Goal: Task Accomplishment & Management: Manage account settings

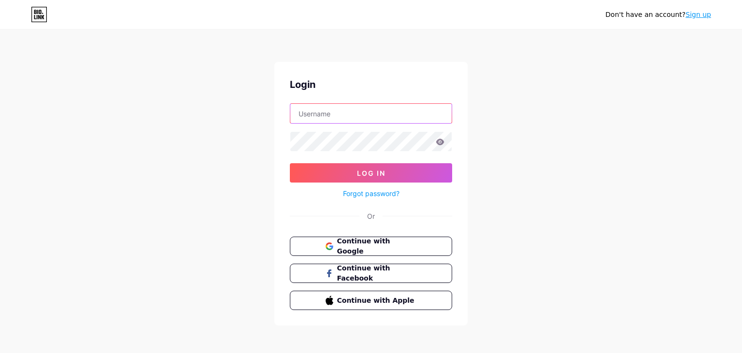
click at [356, 110] on input "text" at bounding box center [370, 113] width 161 height 19
paste input "[EMAIL_ADDRESS][DOMAIN_NAME]"
type input "[EMAIL_ADDRESS][DOMAIN_NAME]"
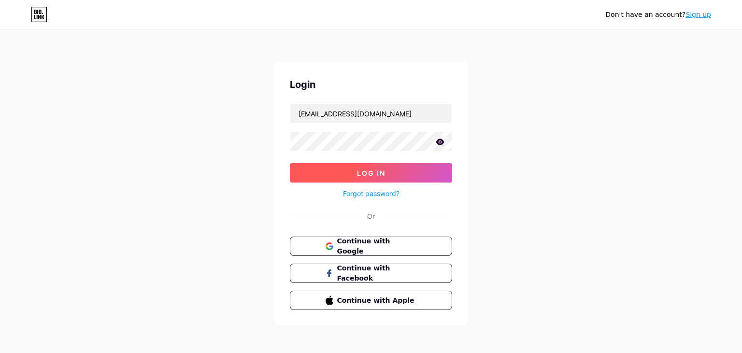
click at [357, 171] on span "Log In" at bounding box center [371, 173] width 28 height 8
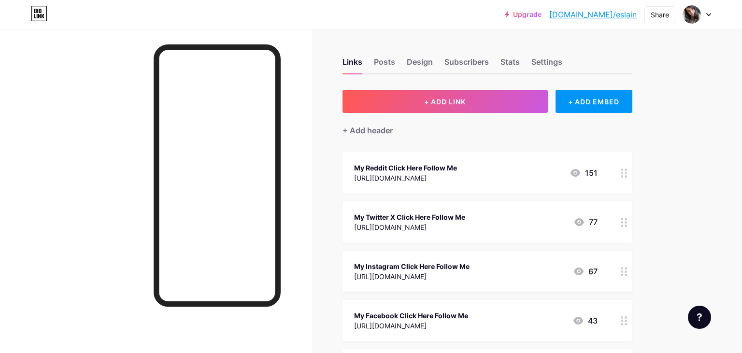
click at [449, 178] on div "[URL][DOMAIN_NAME]" at bounding box center [405, 178] width 103 height 10
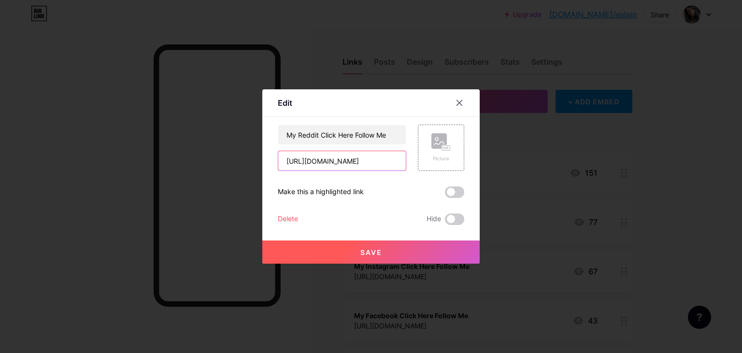
click at [354, 154] on input "[URL][DOMAIN_NAME]" at bounding box center [341, 160] width 127 height 19
paste input "[URL][DOMAIN_NAME]"
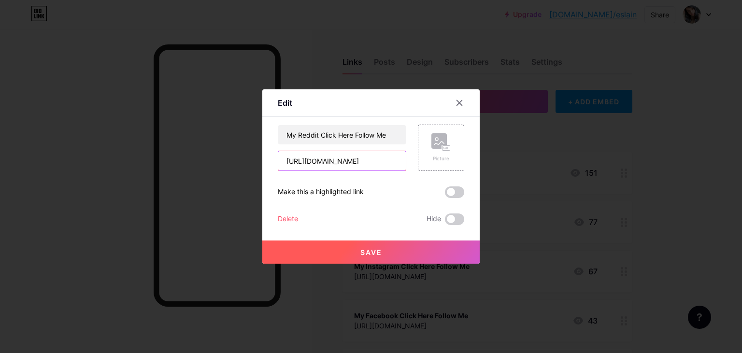
type input "[URL][DOMAIN_NAME]"
click at [394, 251] on button "Save" at bounding box center [370, 251] width 217 height 23
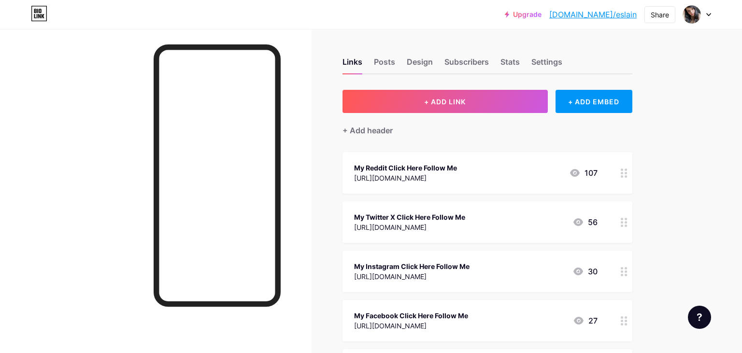
click at [438, 222] on div "[URL][DOMAIN_NAME]" at bounding box center [409, 227] width 111 height 10
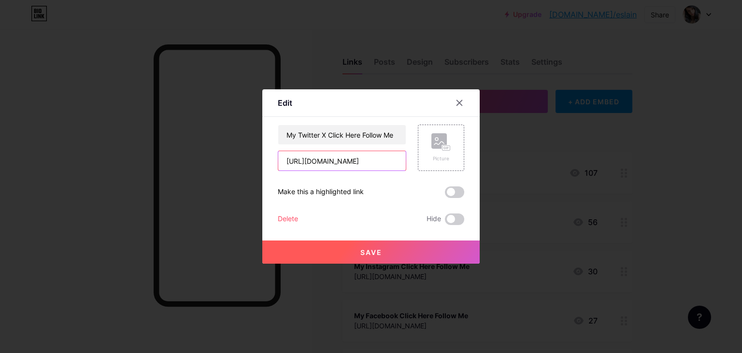
click at [347, 164] on input "[URL][DOMAIN_NAME]" at bounding box center [341, 160] width 127 height 19
paste input "[URL][DOMAIN_NAME]"
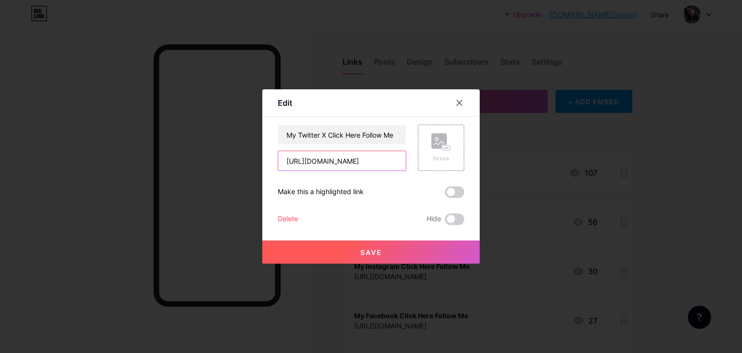
type input "[URL][DOMAIN_NAME]"
click at [383, 252] on button "Save" at bounding box center [370, 251] width 217 height 23
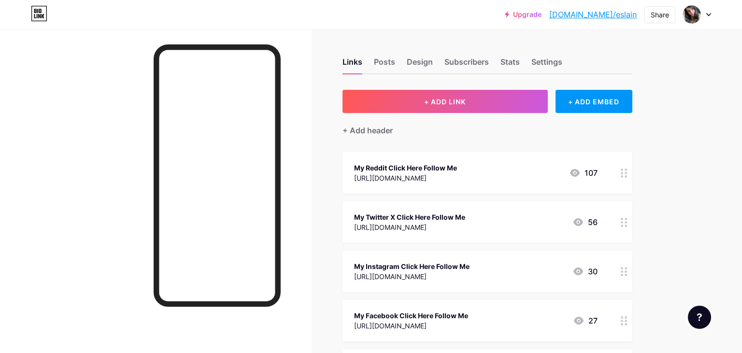
click at [426, 273] on div "[URL][DOMAIN_NAME]" at bounding box center [411, 276] width 115 height 10
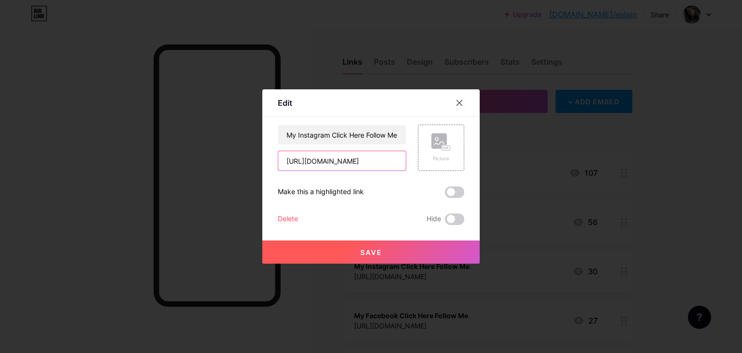
click at [363, 160] on input "[URL][DOMAIN_NAME]" at bounding box center [341, 160] width 127 height 19
paste input "[URL][DOMAIN_NAME]"
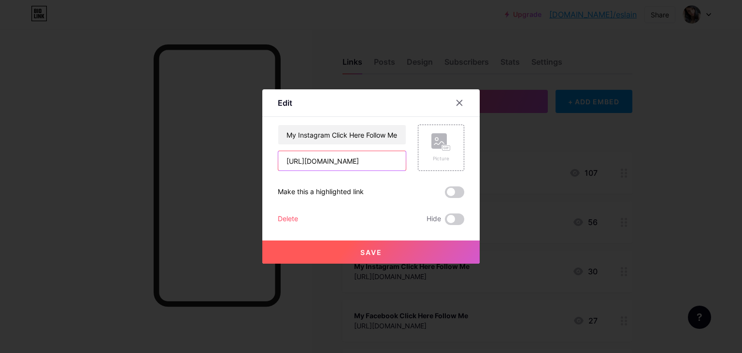
type input "[URL][DOMAIN_NAME]"
click at [372, 251] on span "Save" at bounding box center [371, 252] width 22 height 8
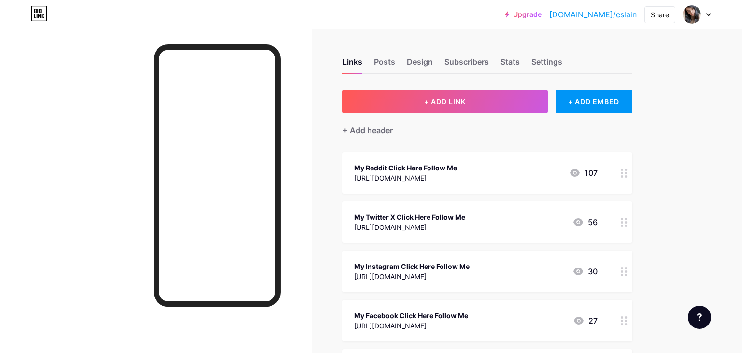
click at [457, 313] on div "My Facebook Click Here Follow Me" at bounding box center [411, 315] width 114 height 10
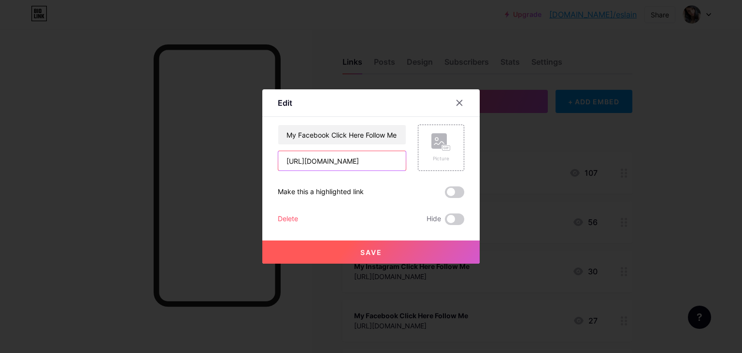
click at [362, 164] on input "[URL][DOMAIN_NAME]" at bounding box center [341, 160] width 127 height 19
paste input "[URL][DOMAIN_NAME]"
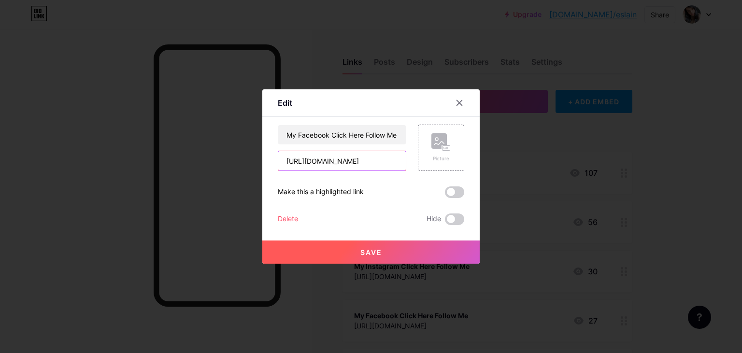
type input "[URL][DOMAIN_NAME]"
click at [390, 256] on button "Save" at bounding box center [370, 251] width 217 height 23
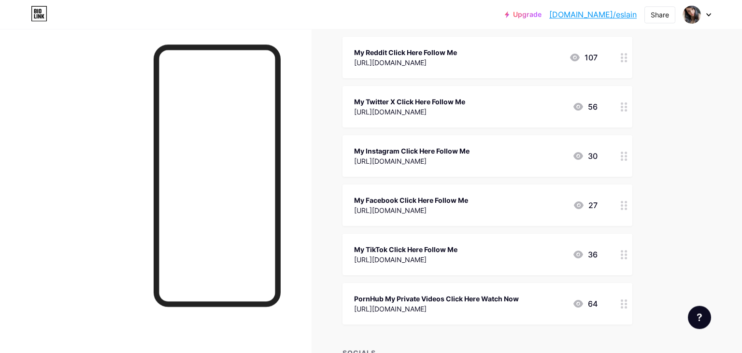
scroll to position [127, 0]
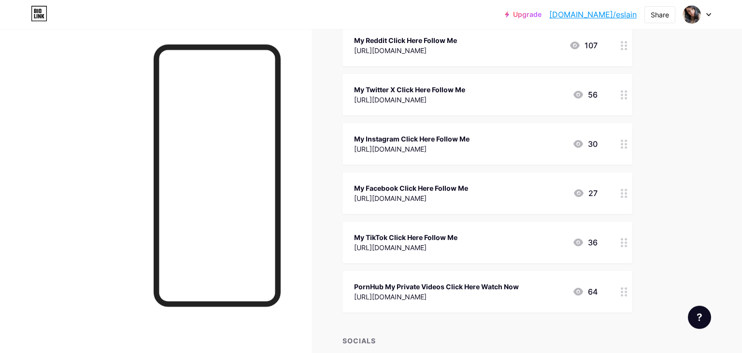
click at [457, 239] on div "My TikTok Click Here Follow Me" at bounding box center [405, 237] width 103 height 10
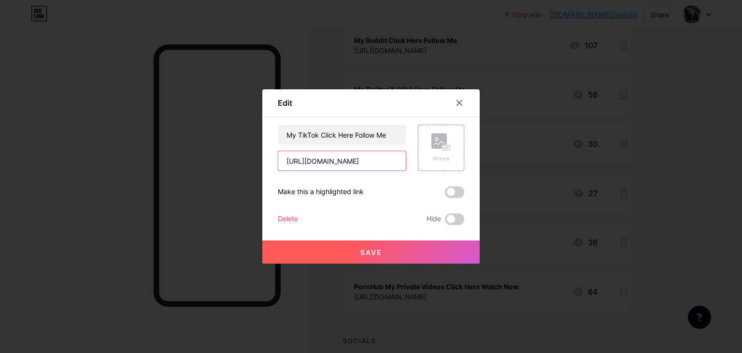
click at [374, 161] on input "[URL][DOMAIN_NAME]" at bounding box center [341, 160] width 127 height 19
paste input "[URL][DOMAIN_NAME]"
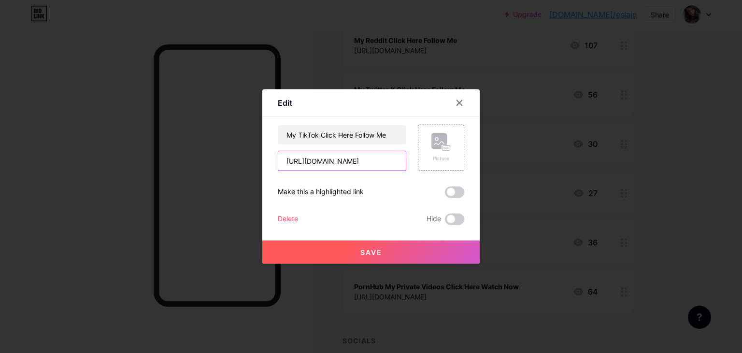
type input "[URL][DOMAIN_NAME]"
click at [382, 252] on button "Save" at bounding box center [370, 251] width 217 height 23
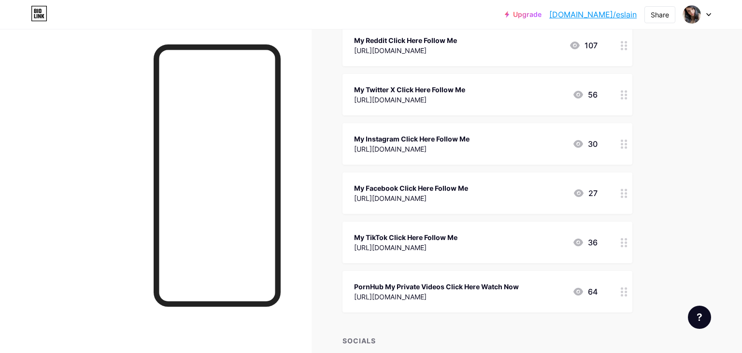
click at [437, 295] on div "[URL][DOMAIN_NAME]" at bounding box center [436, 297] width 165 height 10
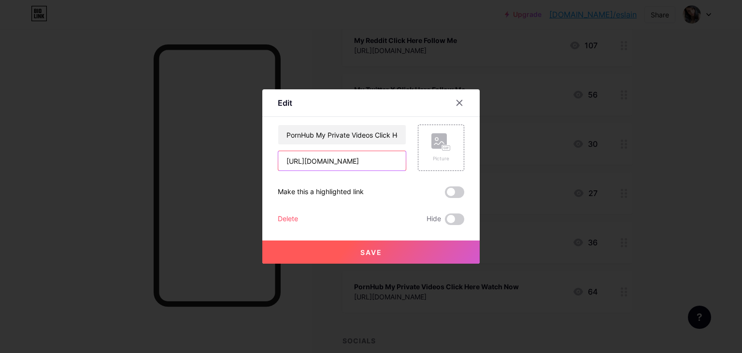
click at [345, 160] on input "[URL][DOMAIN_NAME]" at bounding box center [341, 160] width 127 height 19
paste input "[URL][DOMAIN_NAME]"
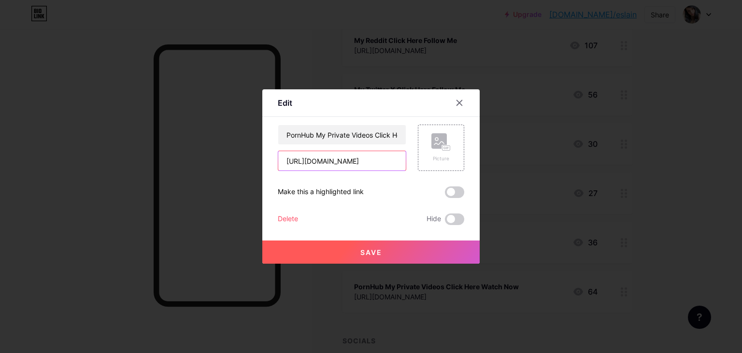
type input "[URL][DOMAIN_NAME]"
click at [377, 252] on span "Save" at bounding box center [371, 252] width 22 height 8
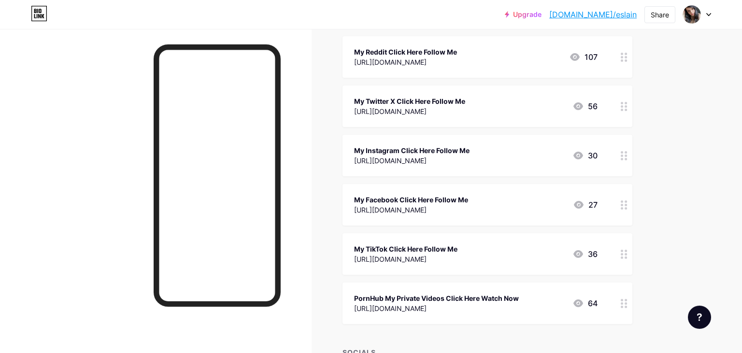
scroll to position [0, 0]
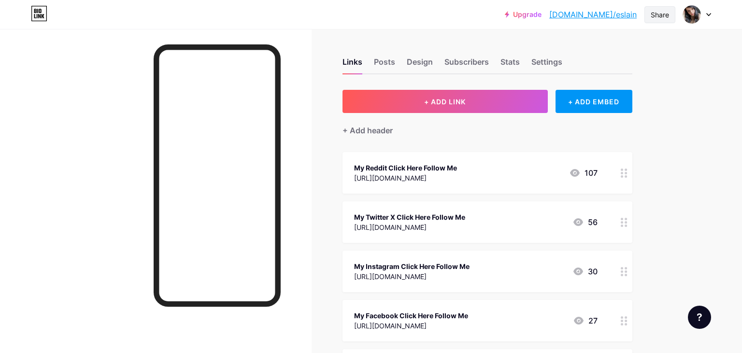
click at [653, 15] on div "Share" at bounding box center [659, 15] width 18 height 10
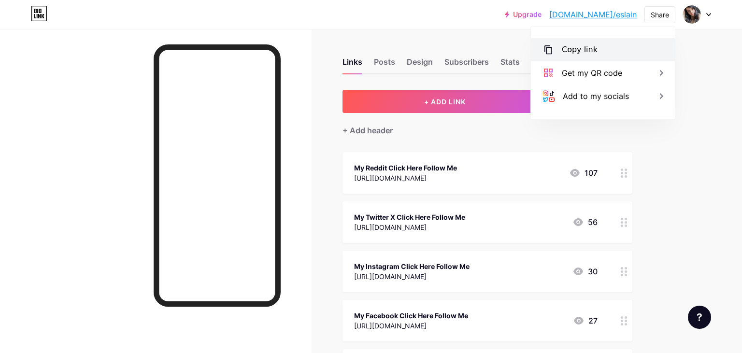
click at [604, 49] on div "Copy link" at bounding box center [603, 49] width 144 height 23
click at [583, 49] on div "Copy link" at bounding box center [580, 50] width 36 height 12
click at [611, 51] on div "Copy link" at bounding box center [603, 49] width 144 height 23
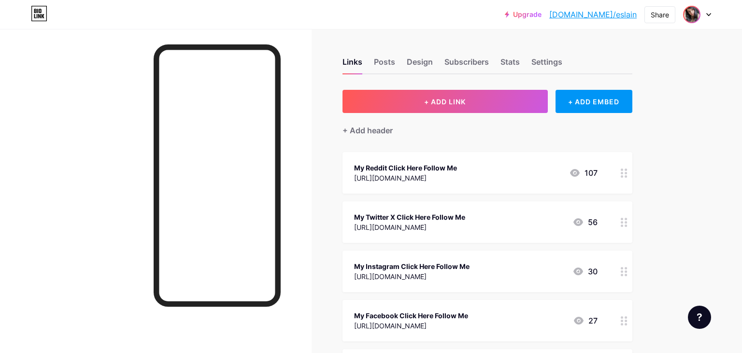
click at [694, 13] on img at bounding box center [691, 14] width 15 height 15
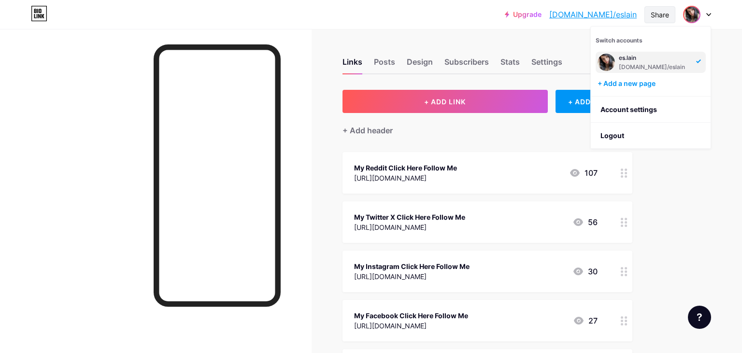
click at [668, 11] on div "Share" at bounding box center [659, 15] width 18 height 10
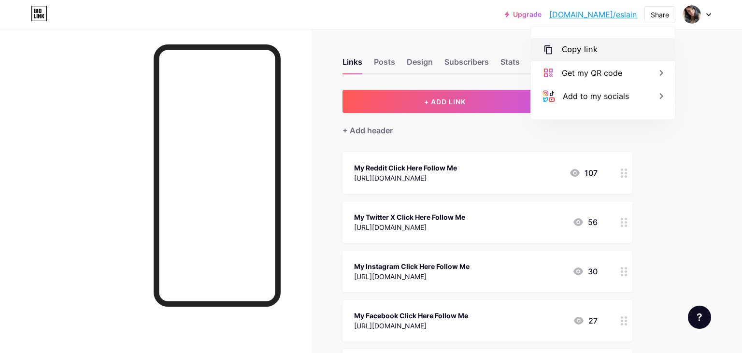
click at [584, 52] on div "Copy link" at bounding box center [580, 50] width 36 height 12
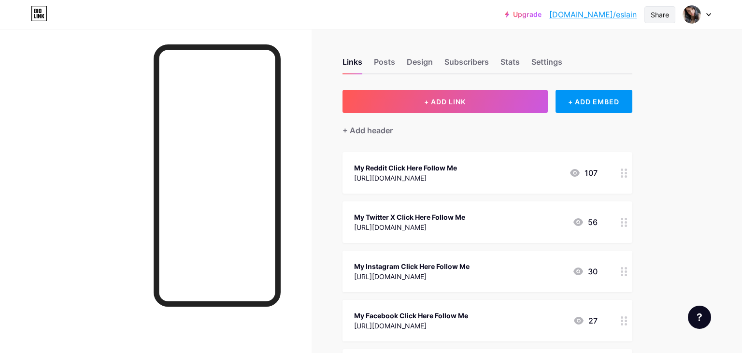
click at [657, 13] on div "Share" at bounding box center [659, 15] width 18 height 10
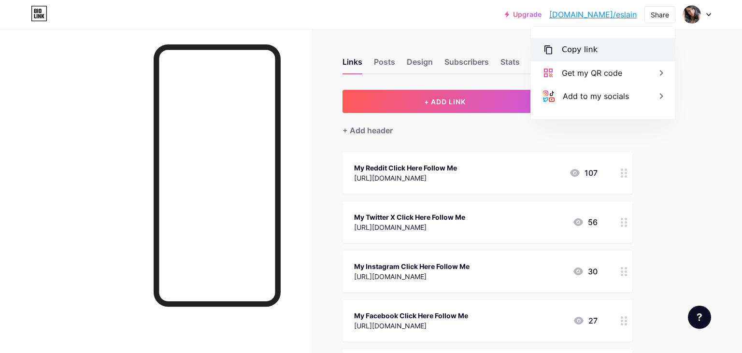
click at [594, 51] on div "Copy link" at bounding box center [603, 49] width 144 height 23
